Goal: Transaction & Acquisition: Download file/media

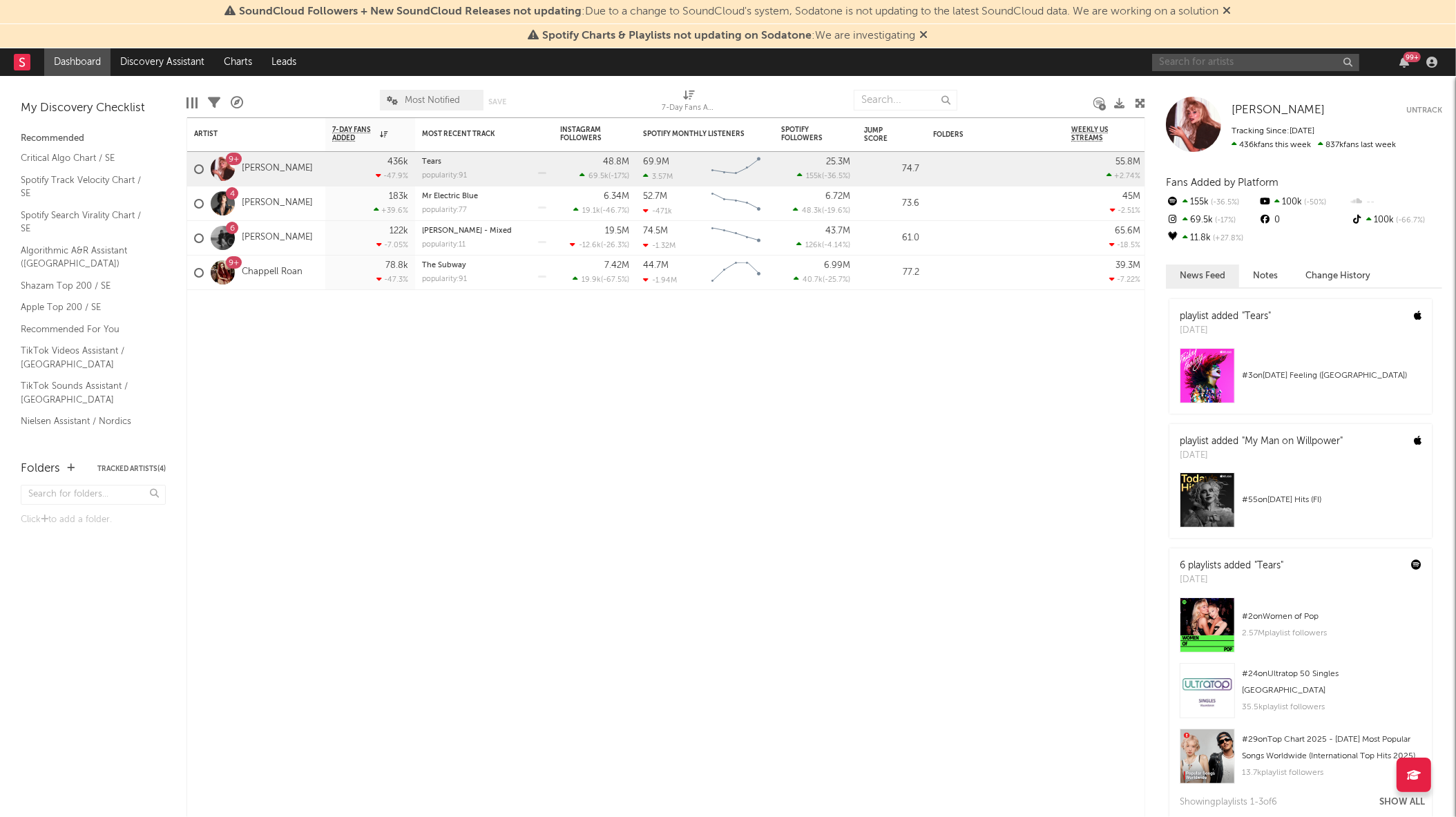
click at [1267, 70] on input "text" at bounding box center [1256, 62] width 207 height 18
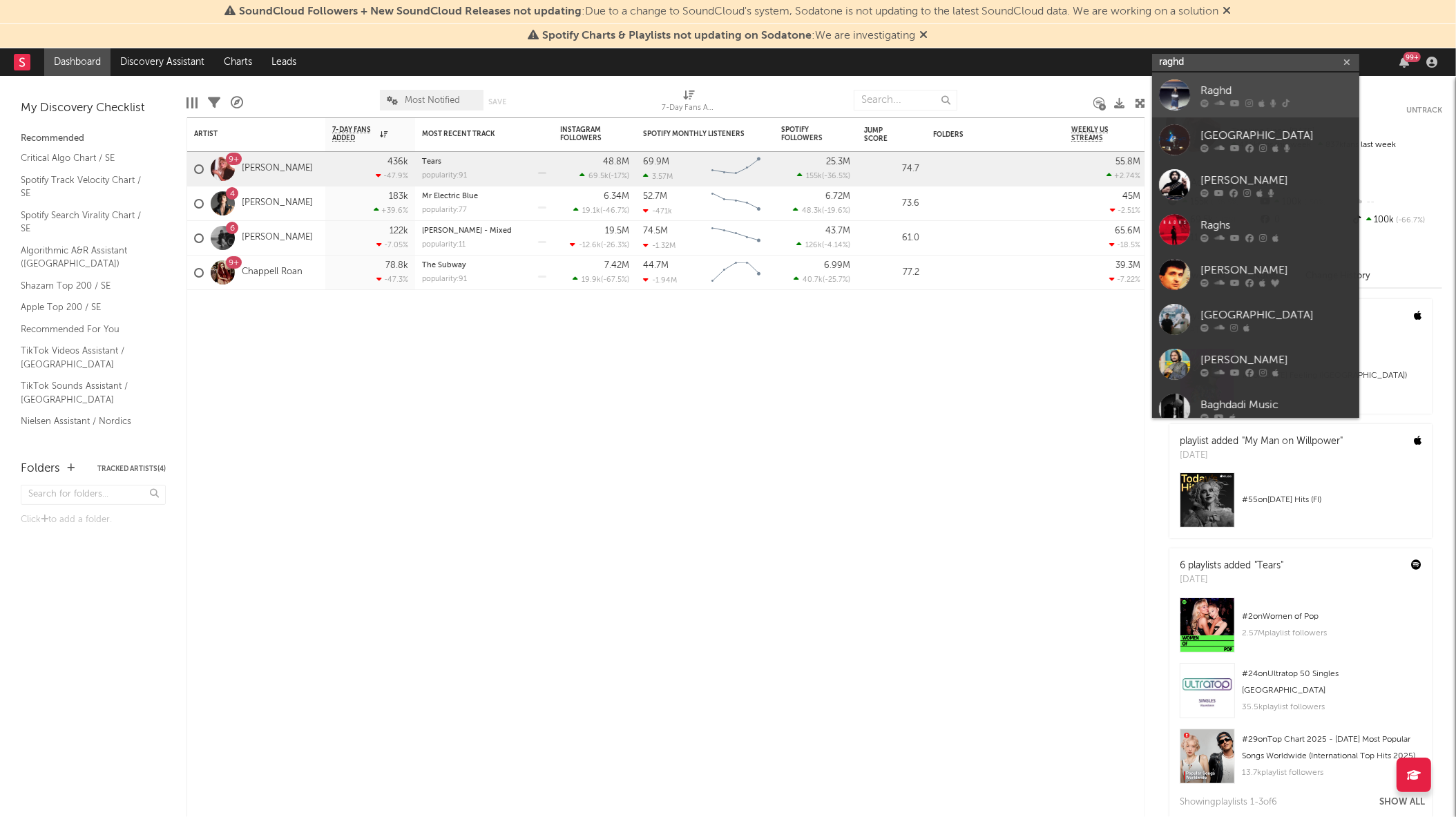
type input "raghd"
click at [1187, 94] on div at bounding box center [1175, 95] width 31 height 31
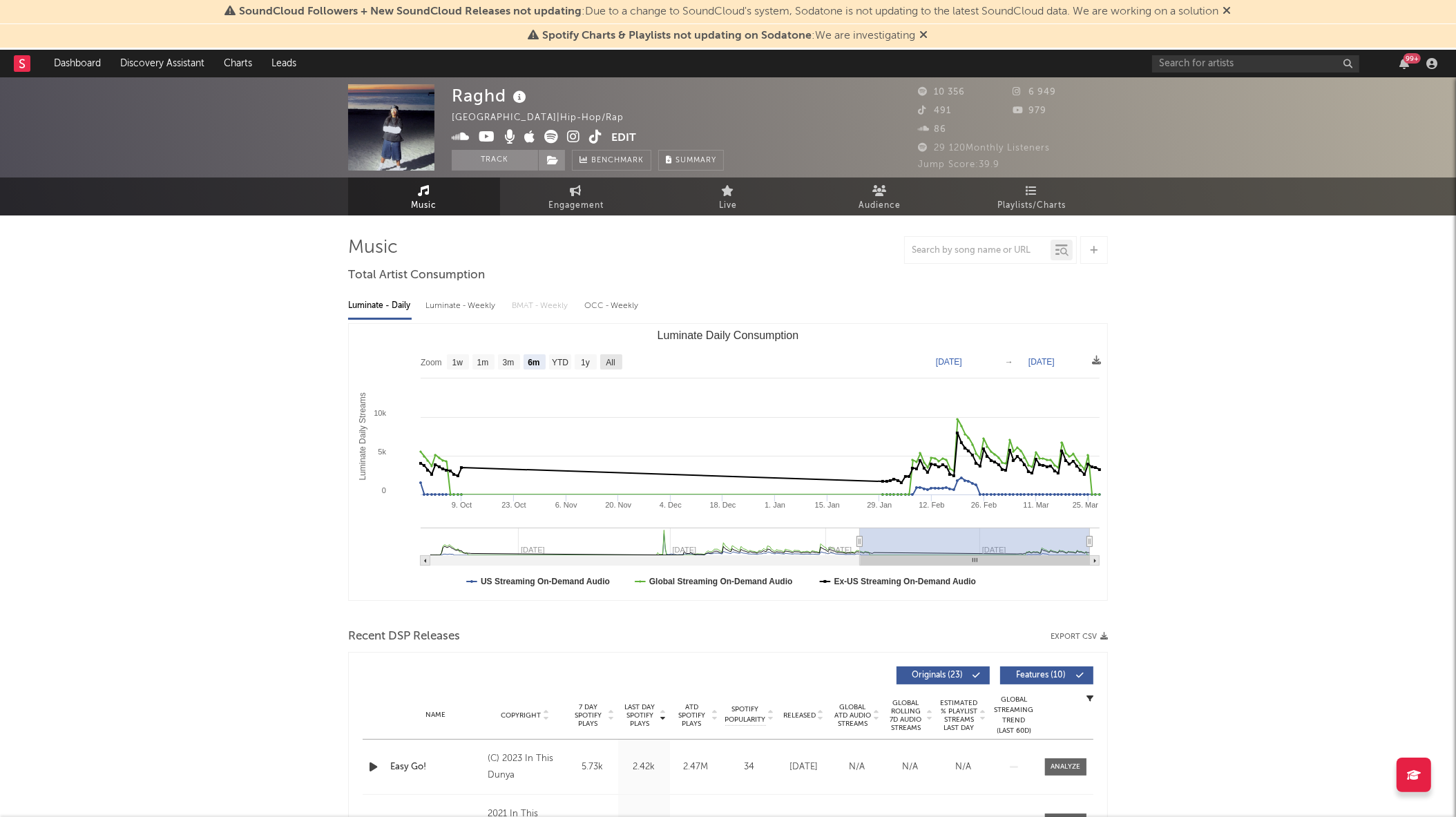
click at [610, 363] on text "All" at bounding box center [610, 363] width 9 height 10
select select "All"
type input "2022-10-23"
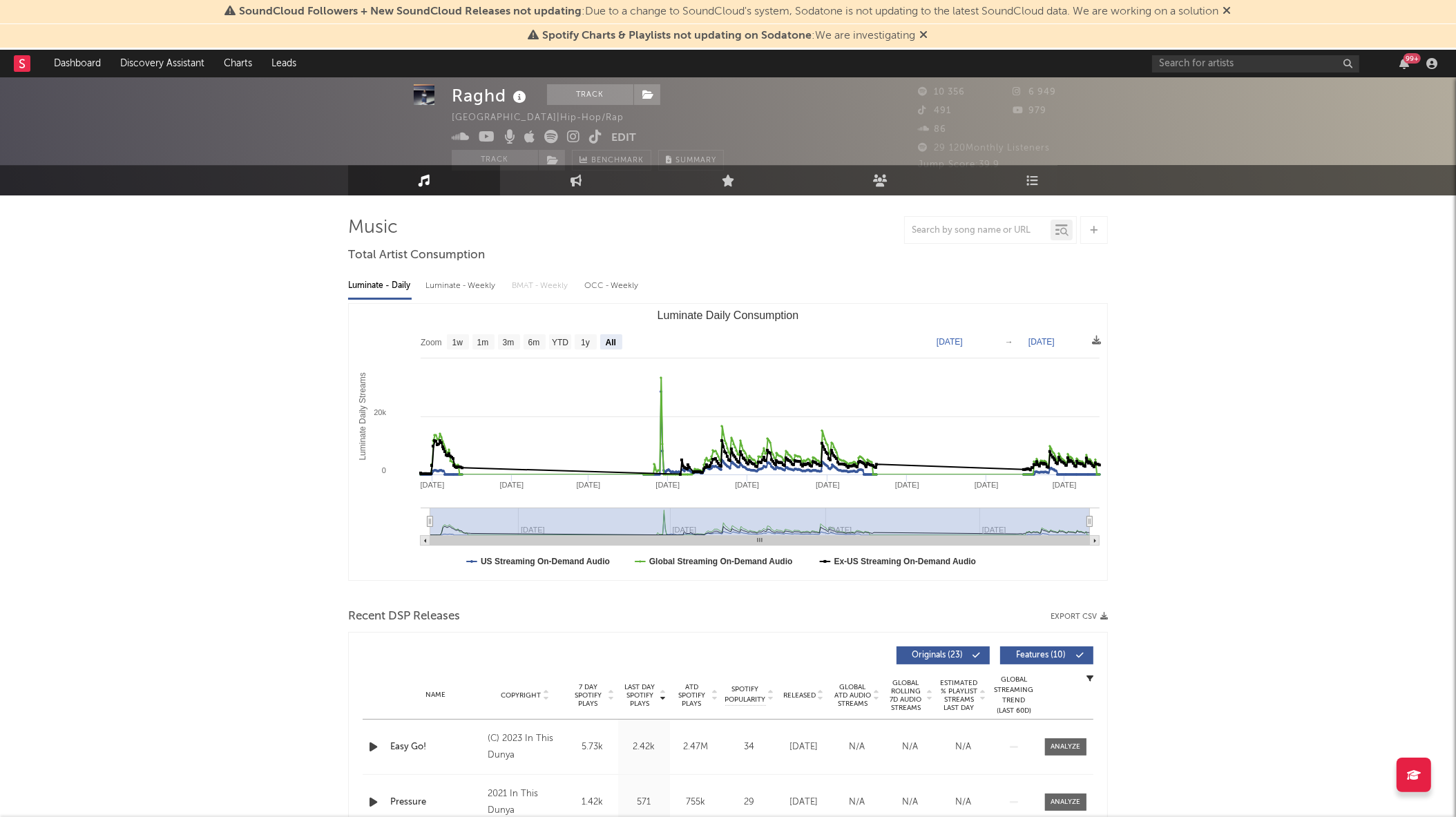
scroll to position [18, 0]
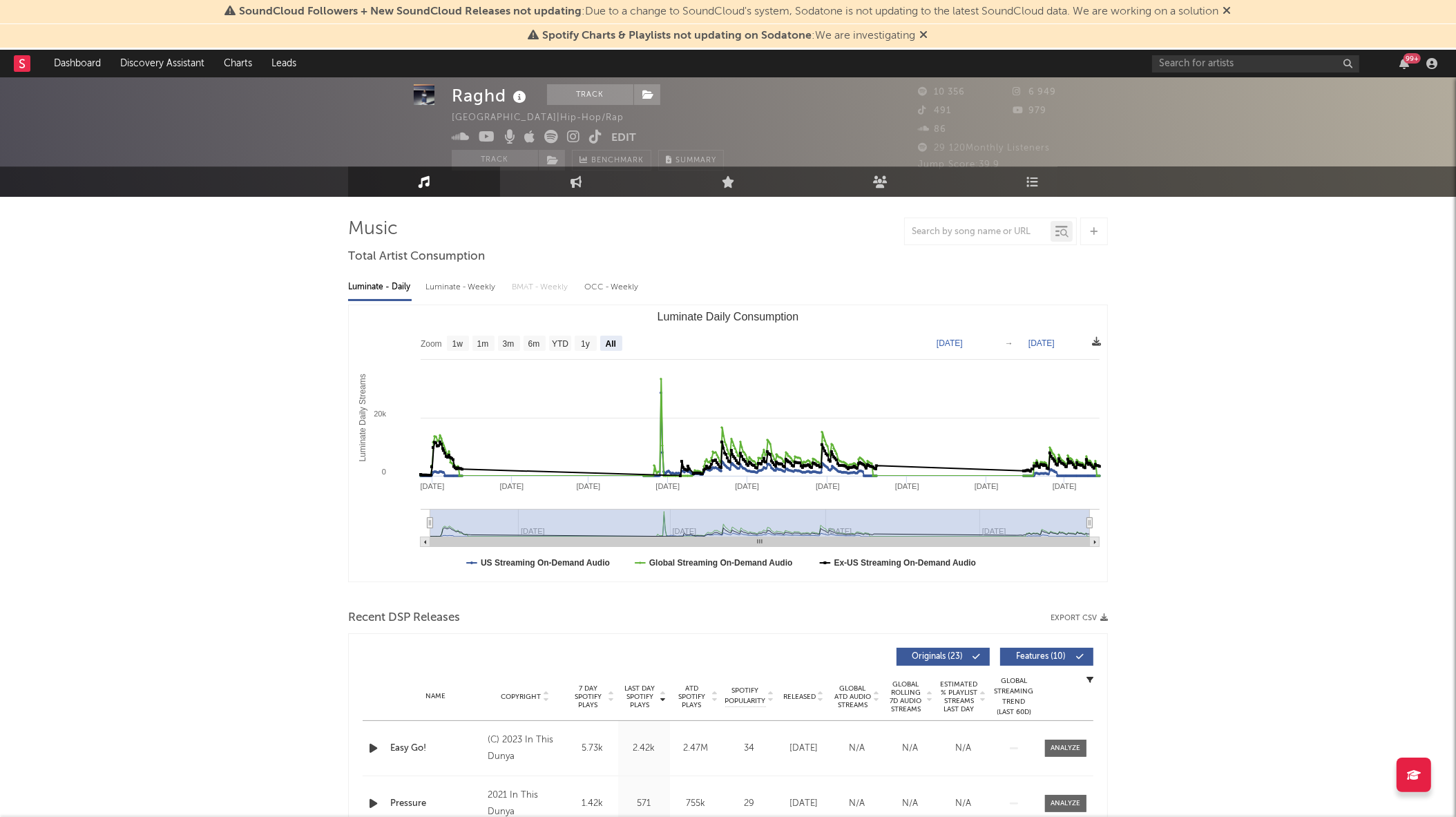
click at [1095, 337] on icon at bounding box center [1096, 342] width 9 height 9
click at [1027, 356] on span "Download as CSV" at bounding box center [1029, 352] width 138 height 24
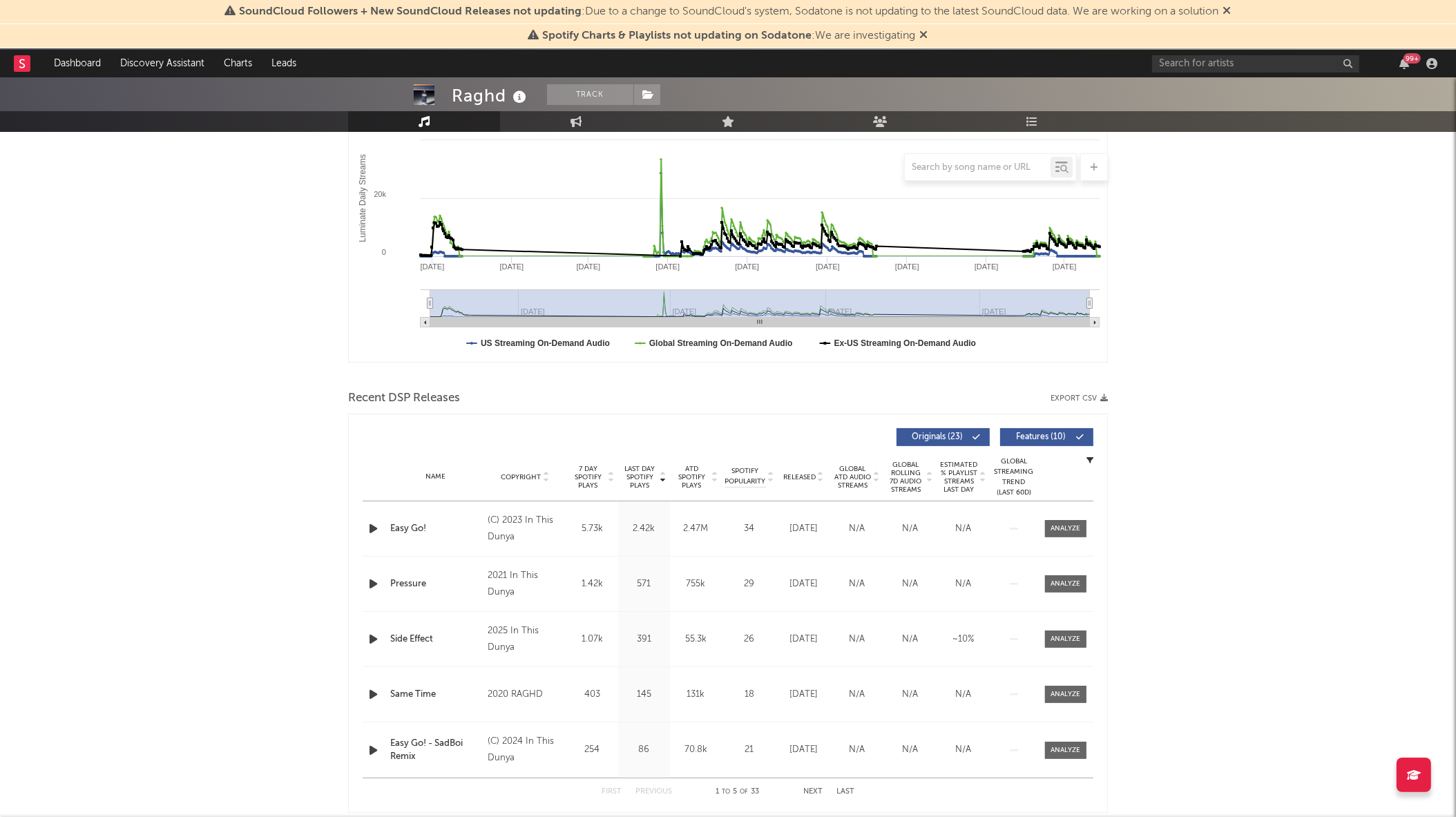
scroll to position [310, 0]
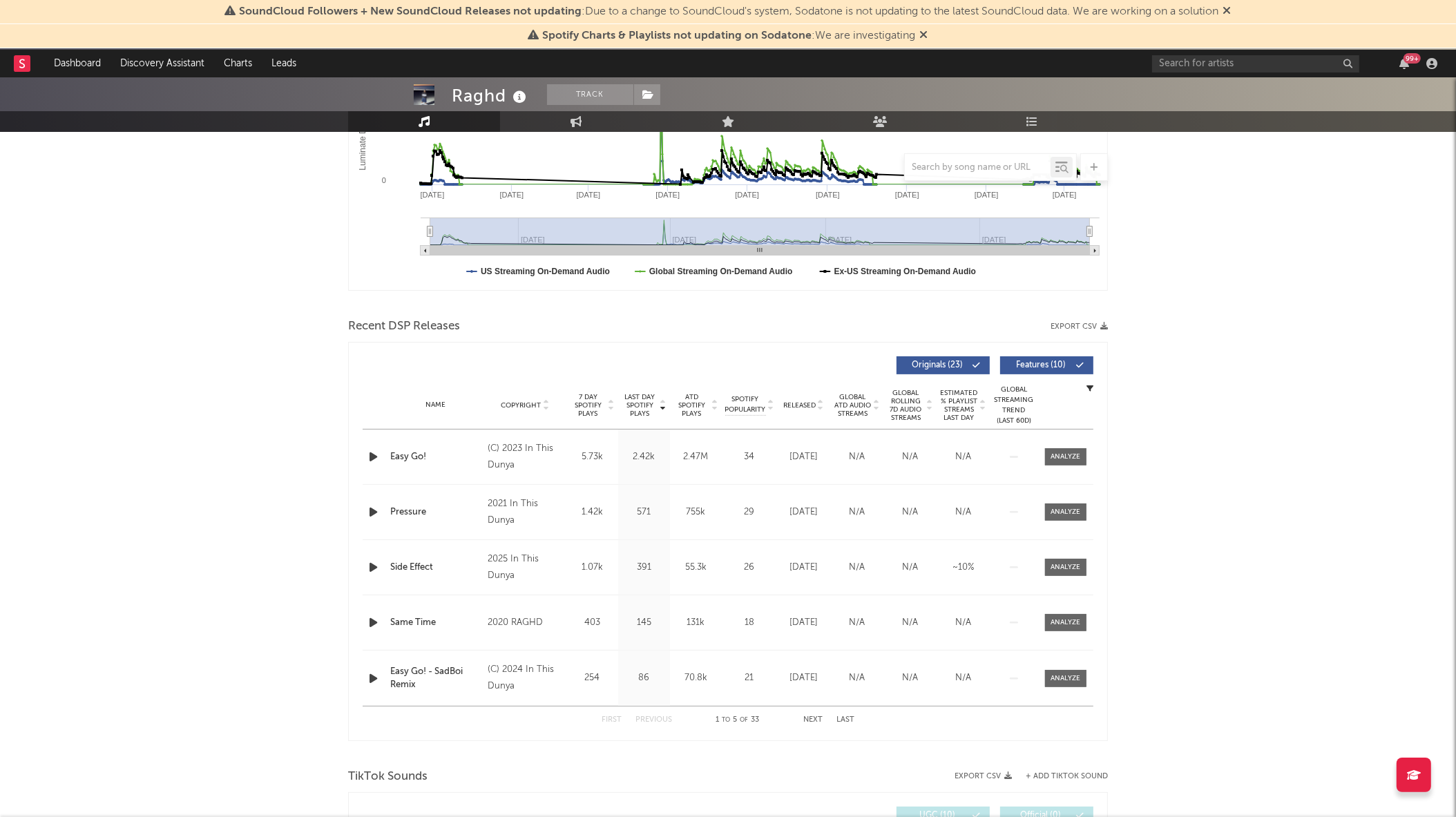
click at [1094, 323] on button "Export CSV" at bounding box center [1079, 326] width 58 height 8
